Goal: Task Accomplishment & Management: Complete application form

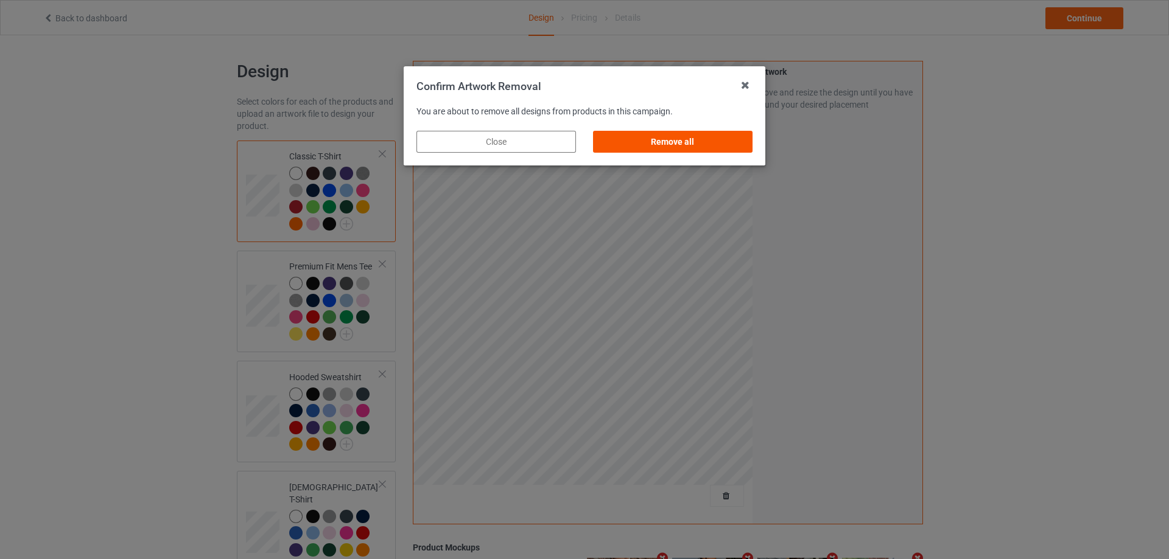
click at [716, 136] on div "Remove all" at bounding box center [672, 142] width 159 height 22
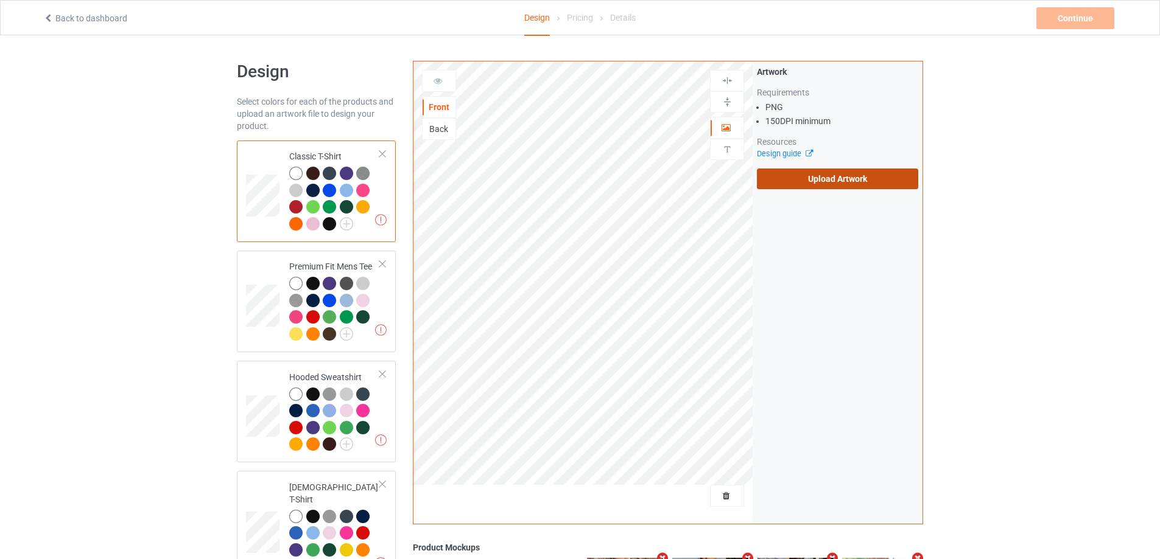
click at [828, 179] on label "Upload Artwork" at bounding box center [837, 179] width 161 height 21
click at [0, 0] on input "Upload Artwork" at bounding box center [0, 0] width 0 height 0
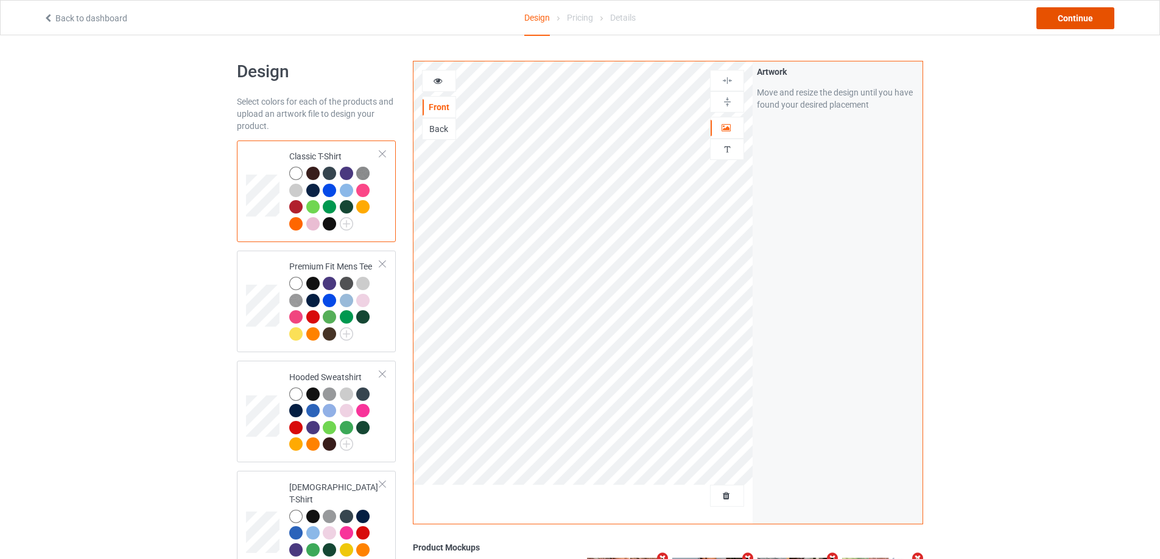
click at [1072, 18] on div "Continue" at bounding box center [1075, 18] width 78 height 22
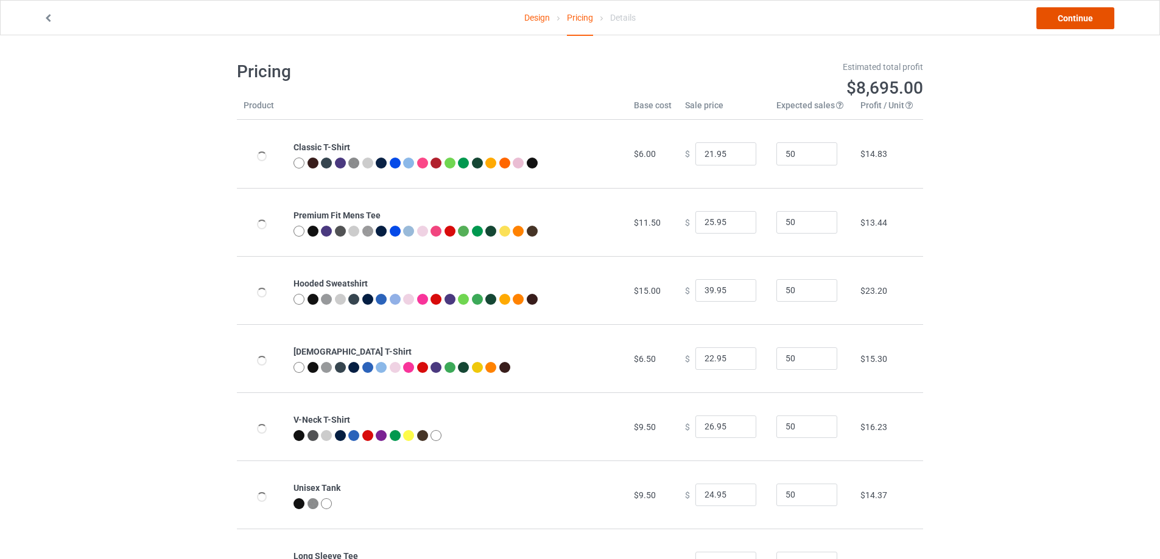
click at [1072, 18] on link "Continue" at bounding box center [1075, 18] width 78 height 22
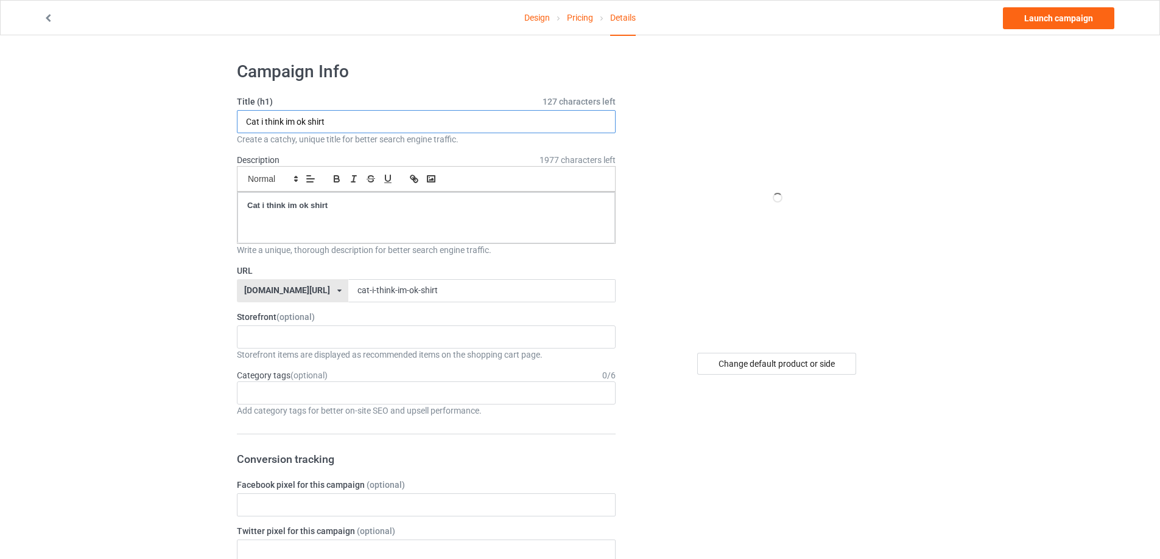
drag, startPoint x: 416, startPoint y: 125, endPoint x: 185, endPoint y: 127, distance: 230.7
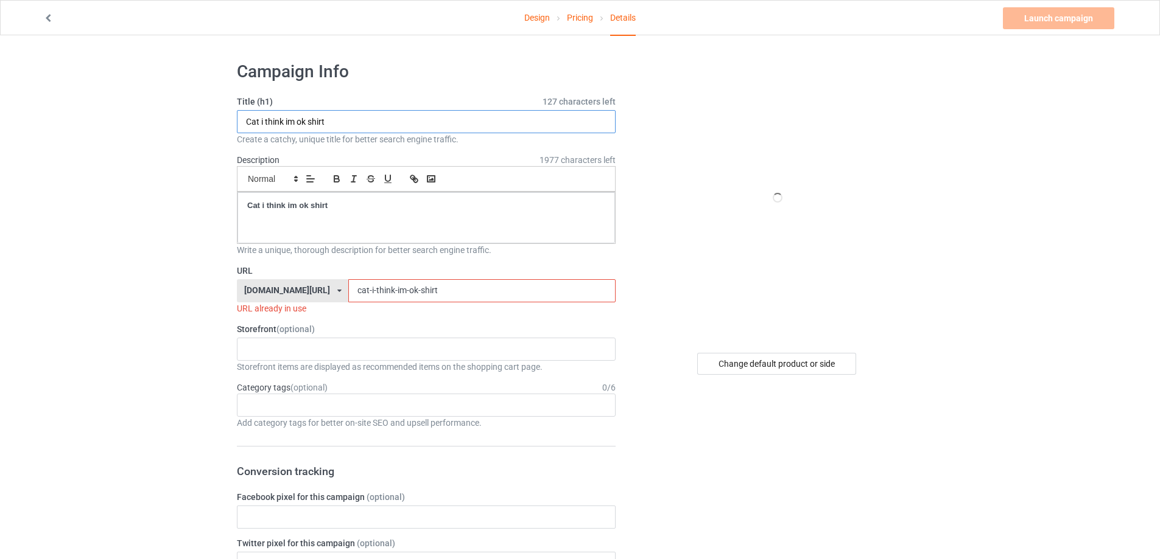
paste input "[PERSON_NAME] love [PERSON_NAME]"
type input "[PERSON_NAME] love [PERSON_NAME] shirt"
drag, startPoint x: 369, startPoint y: 207, endPoint x: 135, endPoint y: 183, distance: 236.2
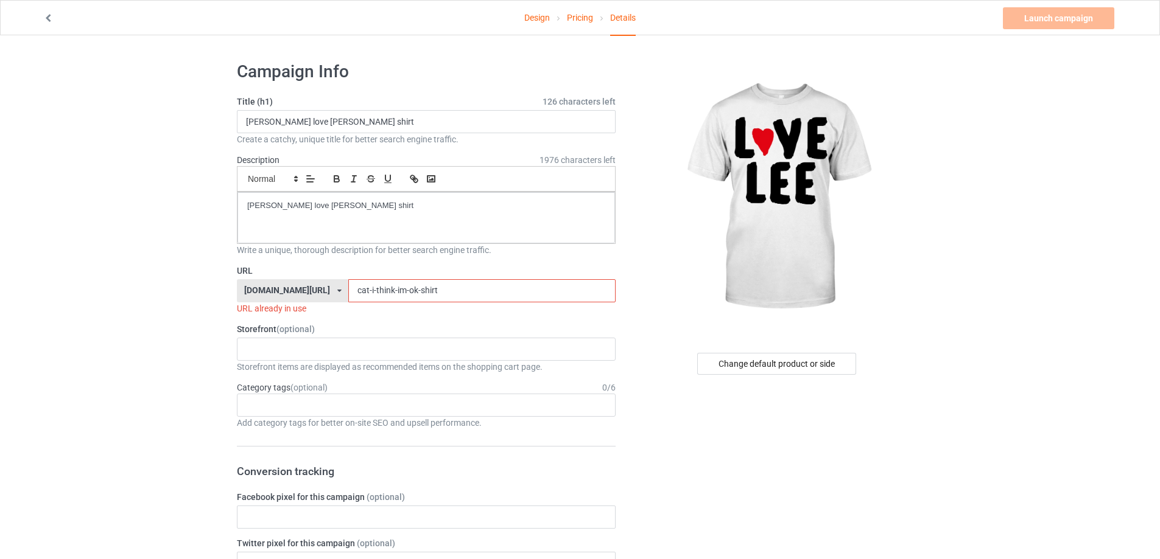
drag, startPoint x: 425, startPoint y: 292, endPoint x: 245, endPoint y: 294, distance: 180.2
paste input "[PERSON_NAME] love [PERSON_NAME]"
drag, startPoint x: 363, startPoint y: 294, endPoint x: 259, endPoint y: 281, distance: 104.3
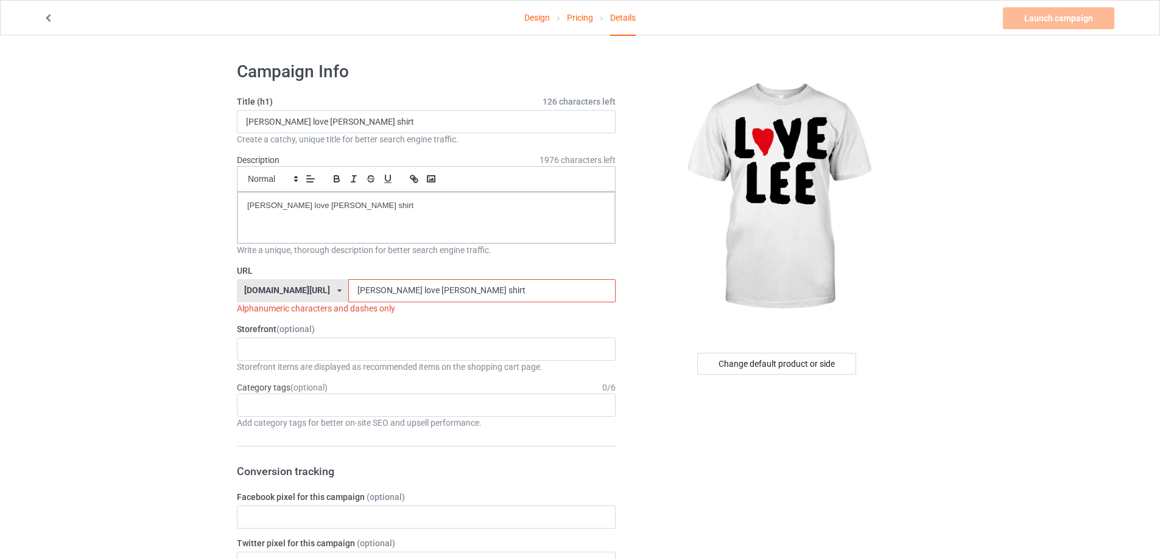
paste input "-corso-love-[PERSON_NAME]-"
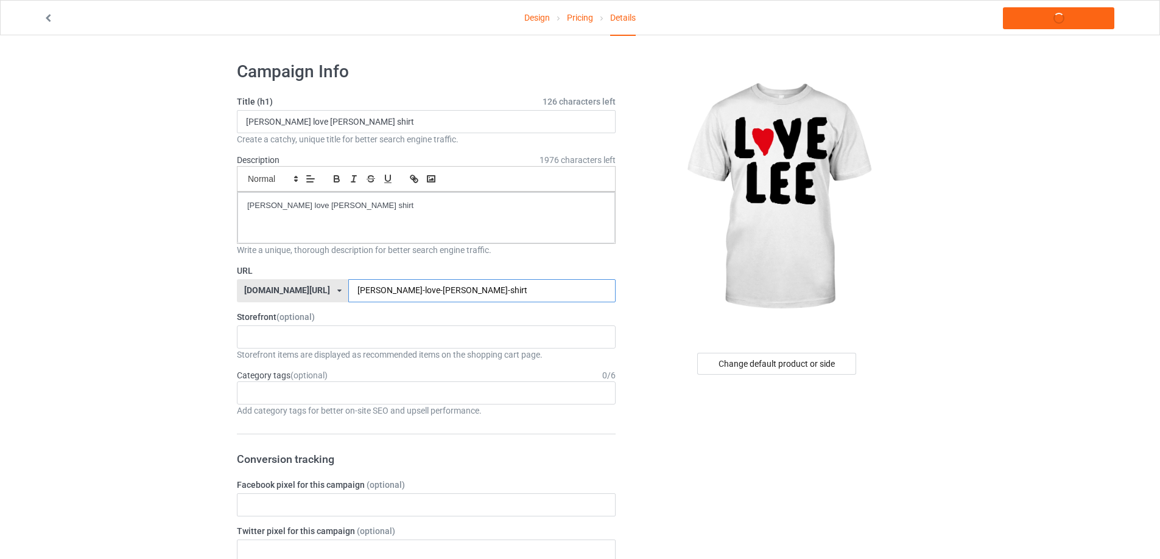
type input "[PERSON_NAME]-love-[PERSON_NAME]-shirt"
drag, startPoint x: 352, startPoint y: 212, endPoint x: 131, endPoint y: 203, distance: 221.2
copy p "[PERSON_NAME] love [PERSON_NAME] shirt"
click at [1072, 18] on link "Launch campaign" at bounding box center [1057, 18] width 111 height 22
